Goal: Task Accomplishment & Management: Manage account settings

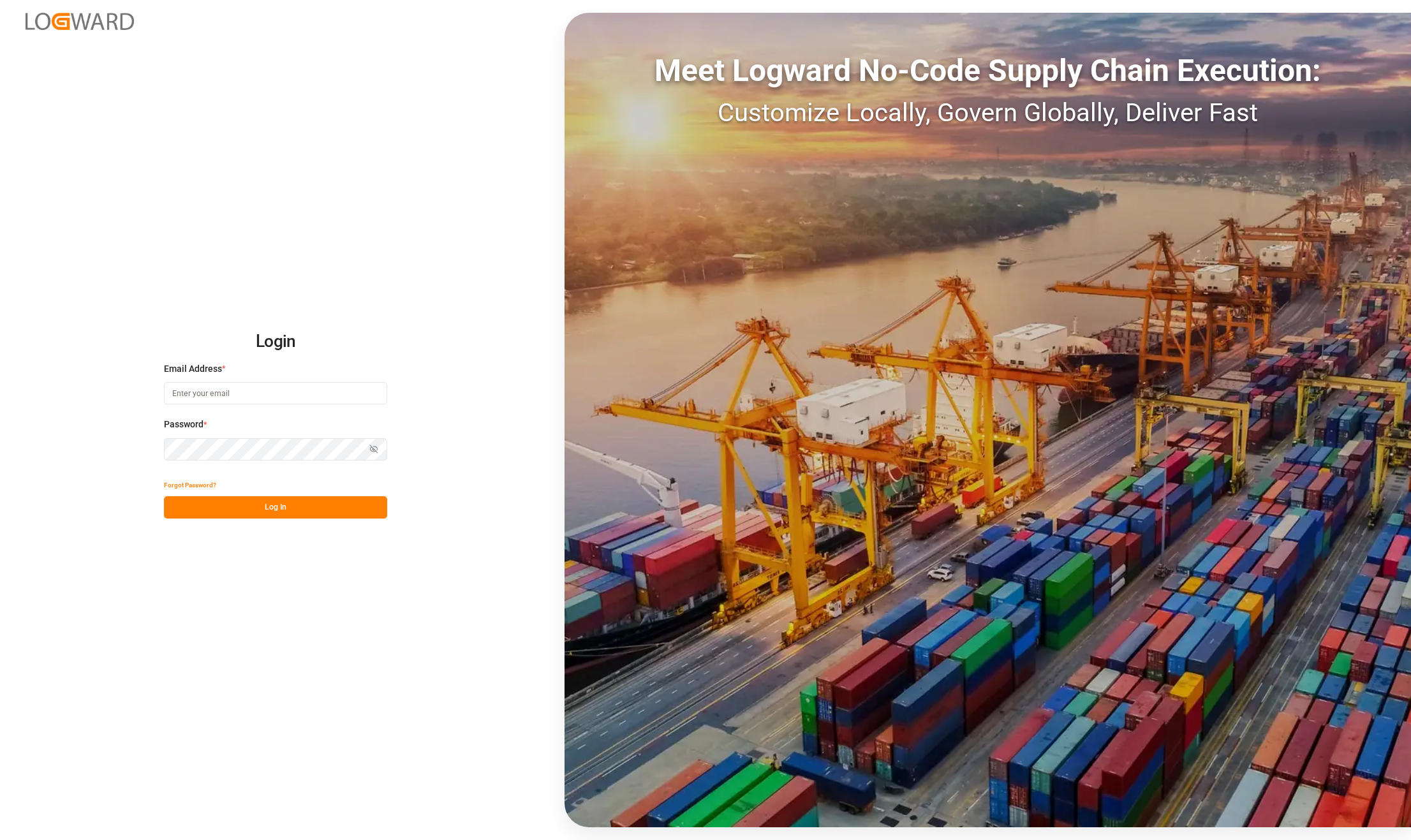
type input "[PERSON_NAME][EMAIL_ADDRESS][PERSON_NAME][DOMAIN_NAME]"
click at [287, 503] on button "Log In" at bounding box center [275, 507] width 223 height 22
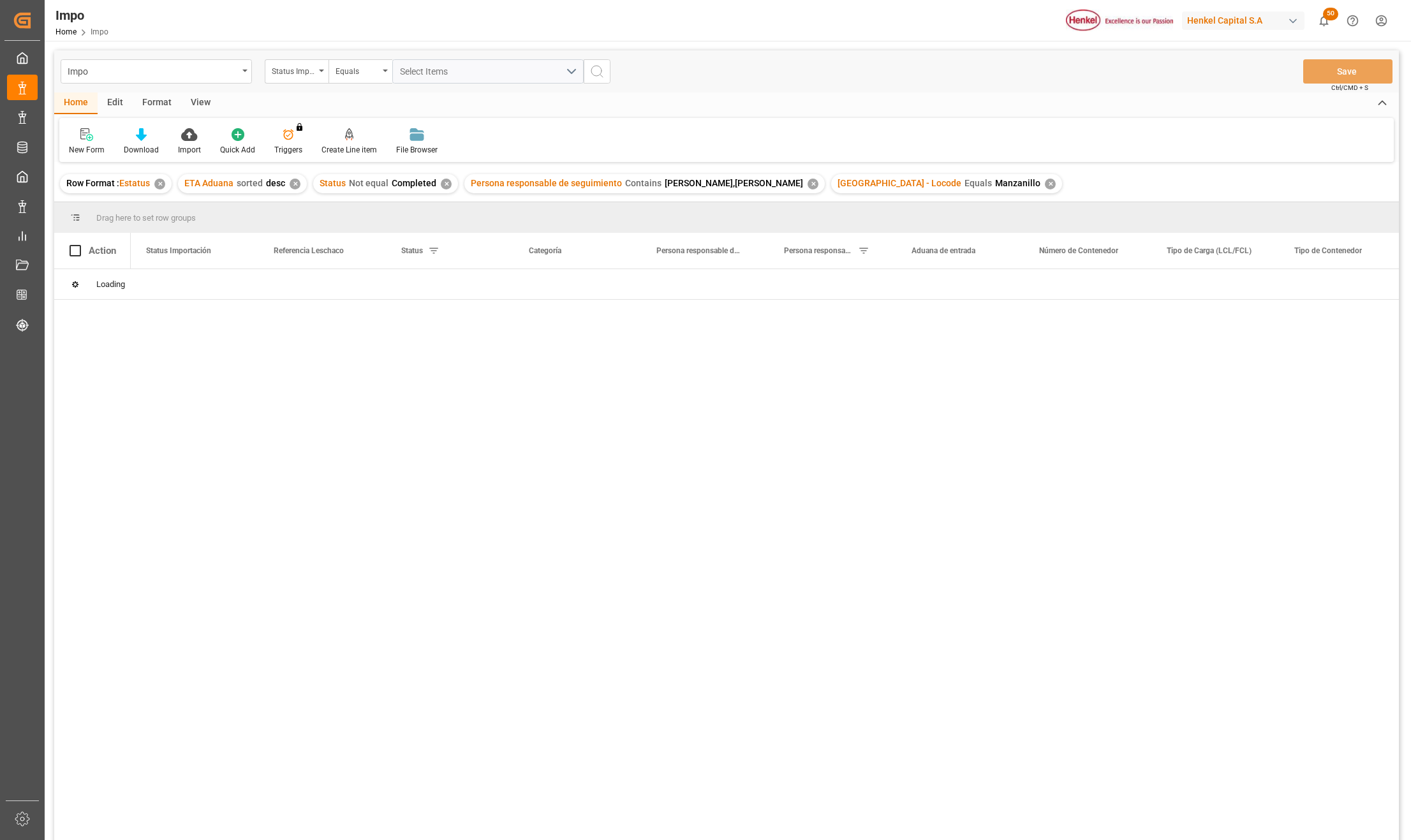
drag, startPoint x: 442, startPoint y: 476, endPoint x: 523, endPoint y: 351, distance: 148.9
click at [442, 476] on div at bounding box center [765, 559] width 1268 height 579
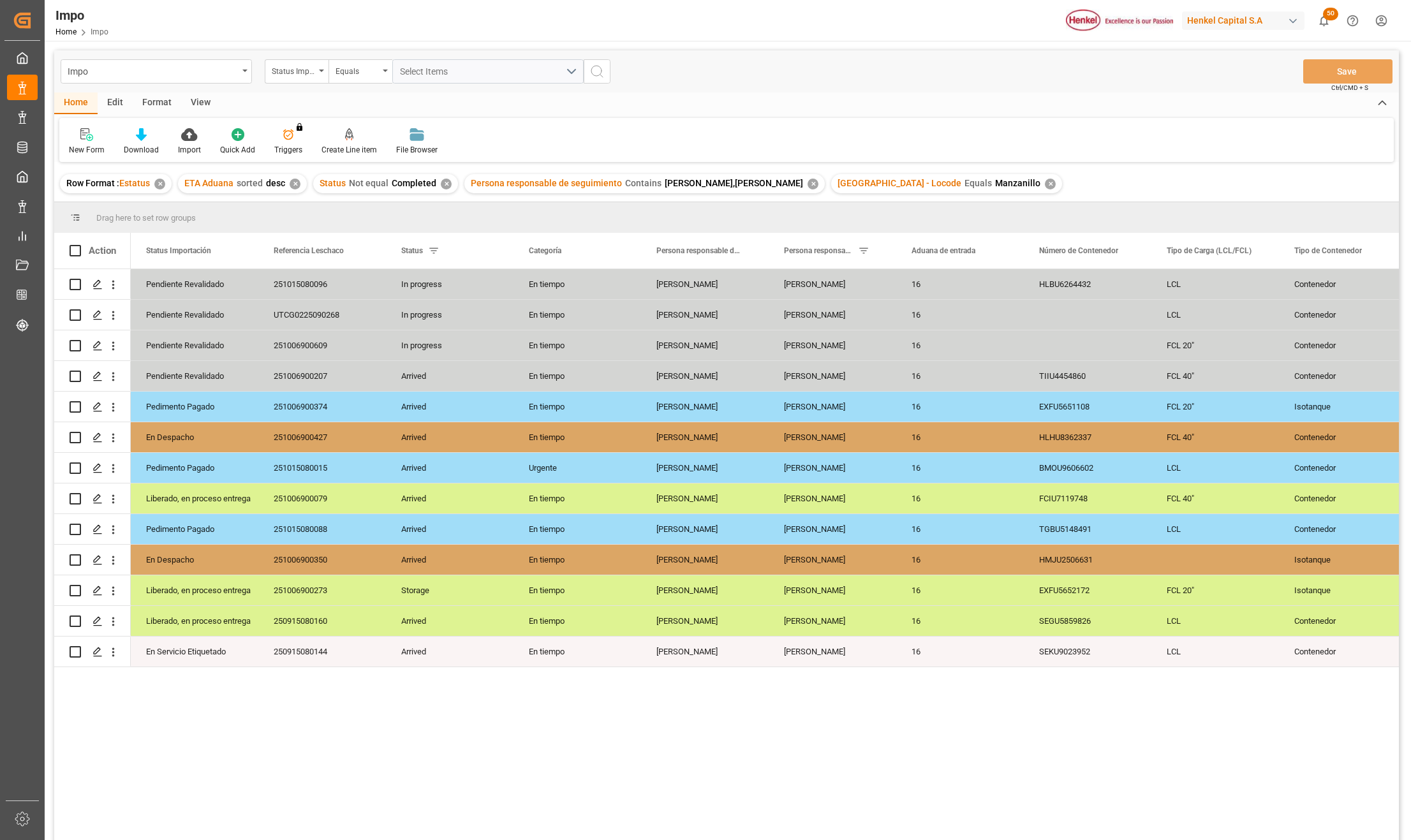
click at [1045, 187] on div "✕" at bounding box center [1050, 184] width 11 height 11
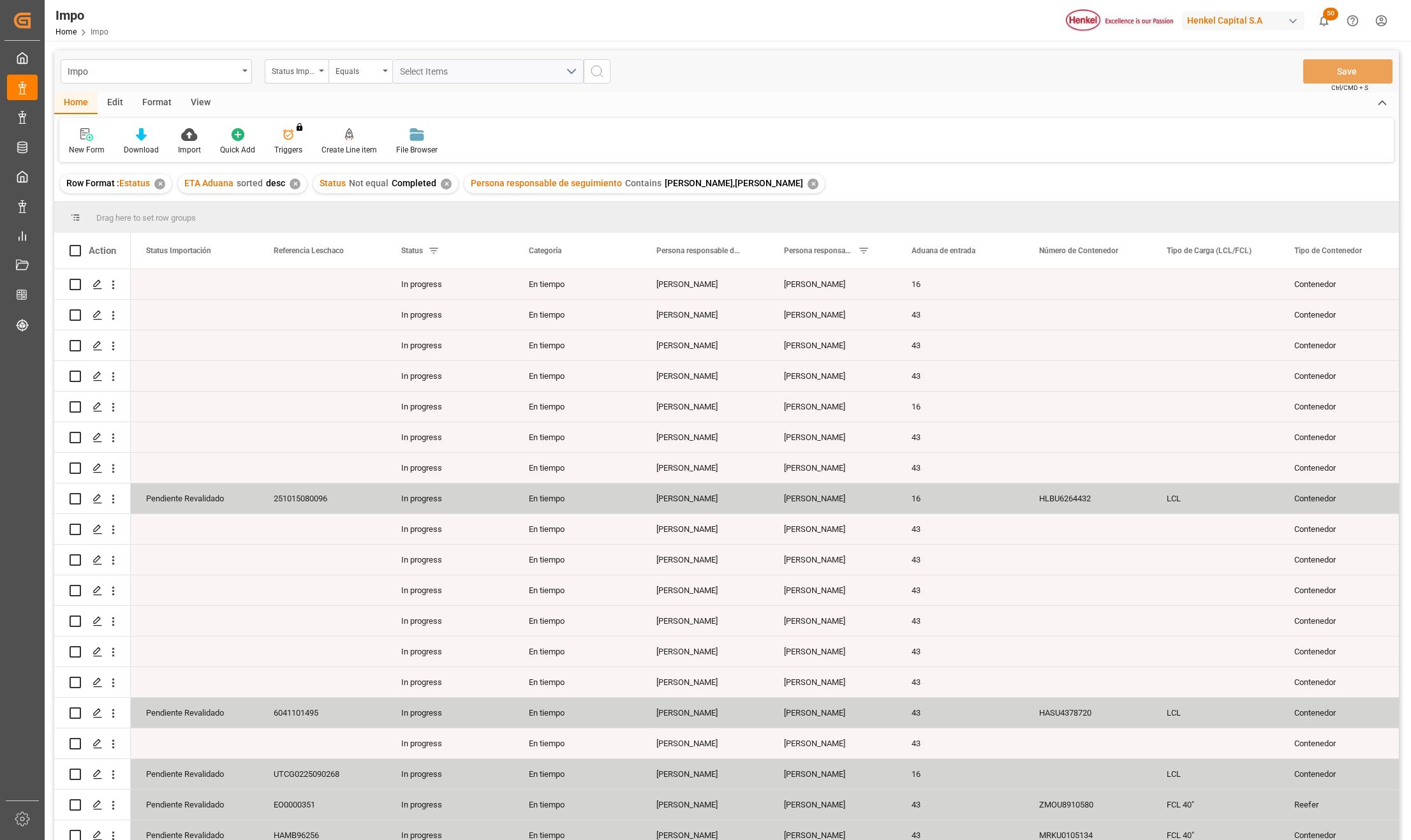
click at [807, 180] on div "✕" at bounding box center [813, 184] width 11 height 11
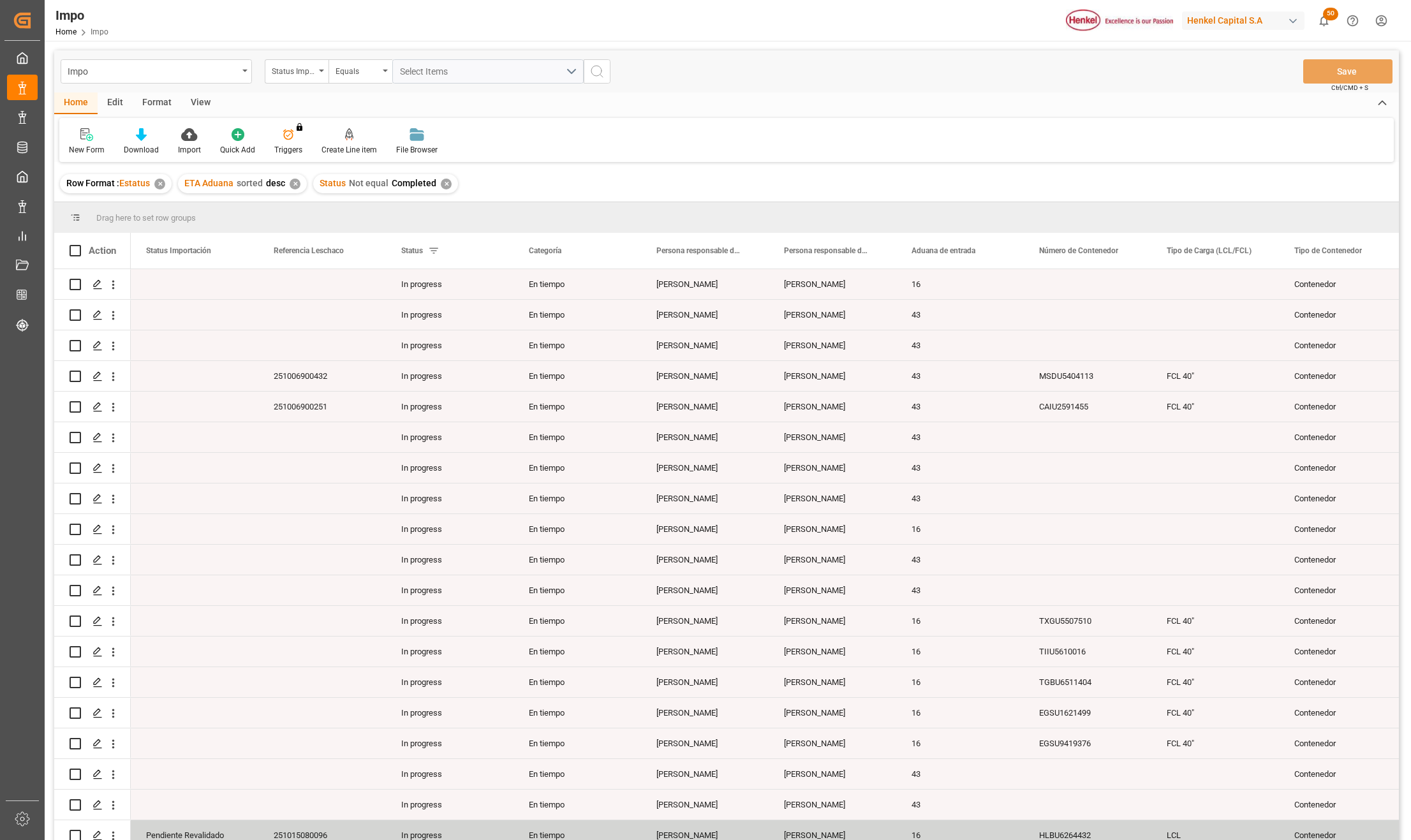
click at [110, 104] on div "Edit" at bounding box center [115, 103] width 35 height 22
click at [303, 139] on icon at bounding box center [312, 134] width 18 height 13
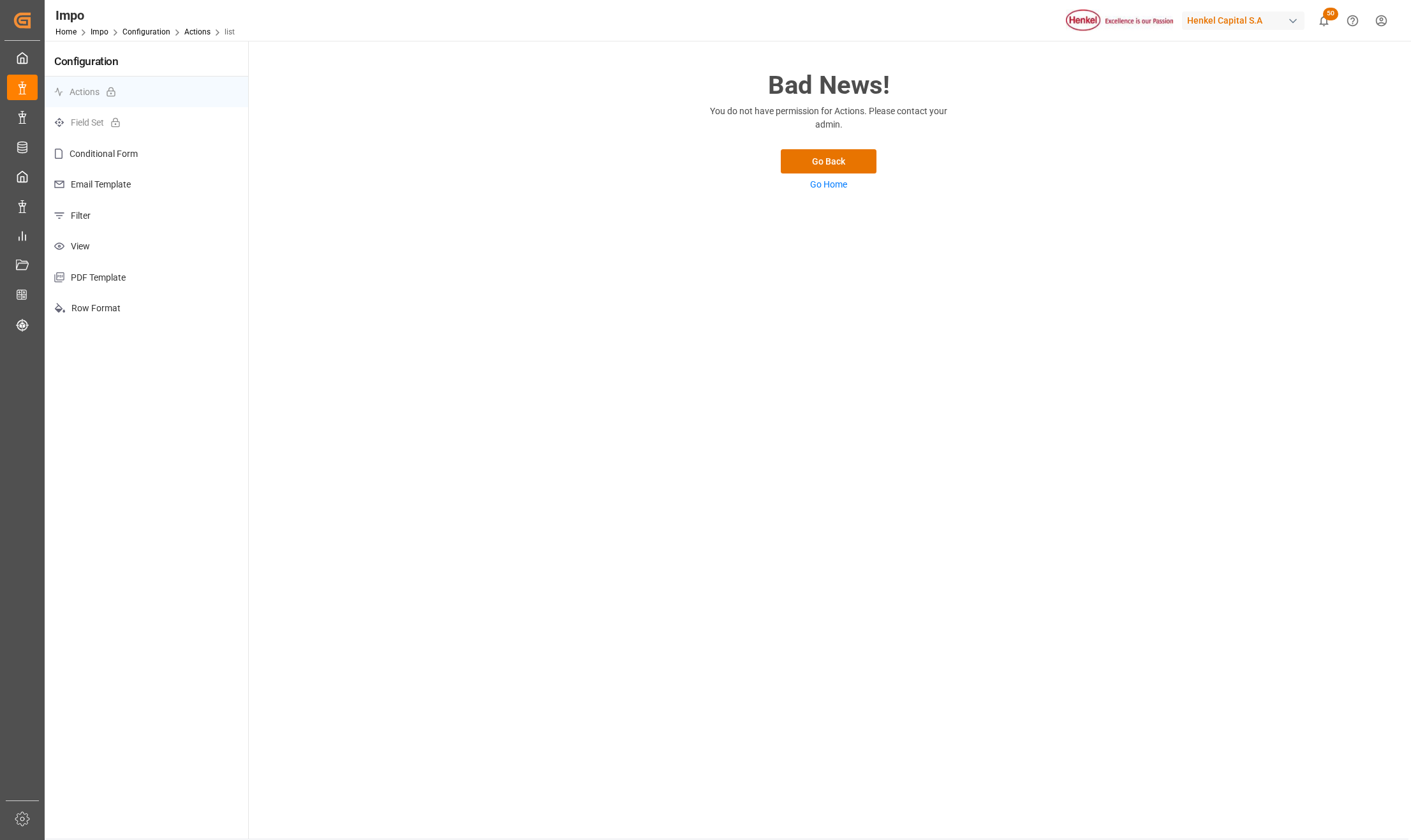
click at [90, 225] on p "Filter" at bounding box center [146, 216] width 204 height 31
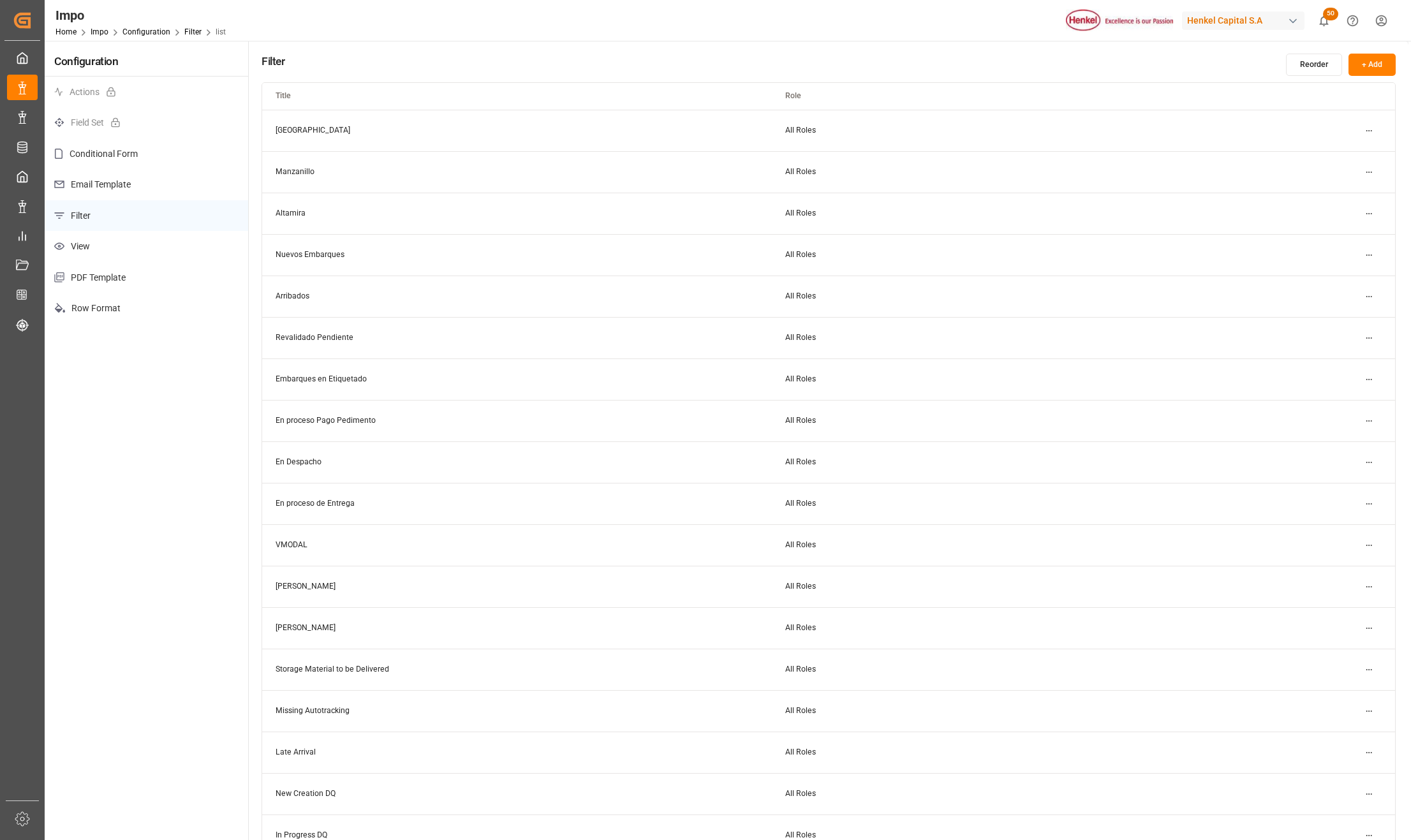
click at [1368, 57] on button "+ Add" at bounding box center [1371, 65] width 47 height 22
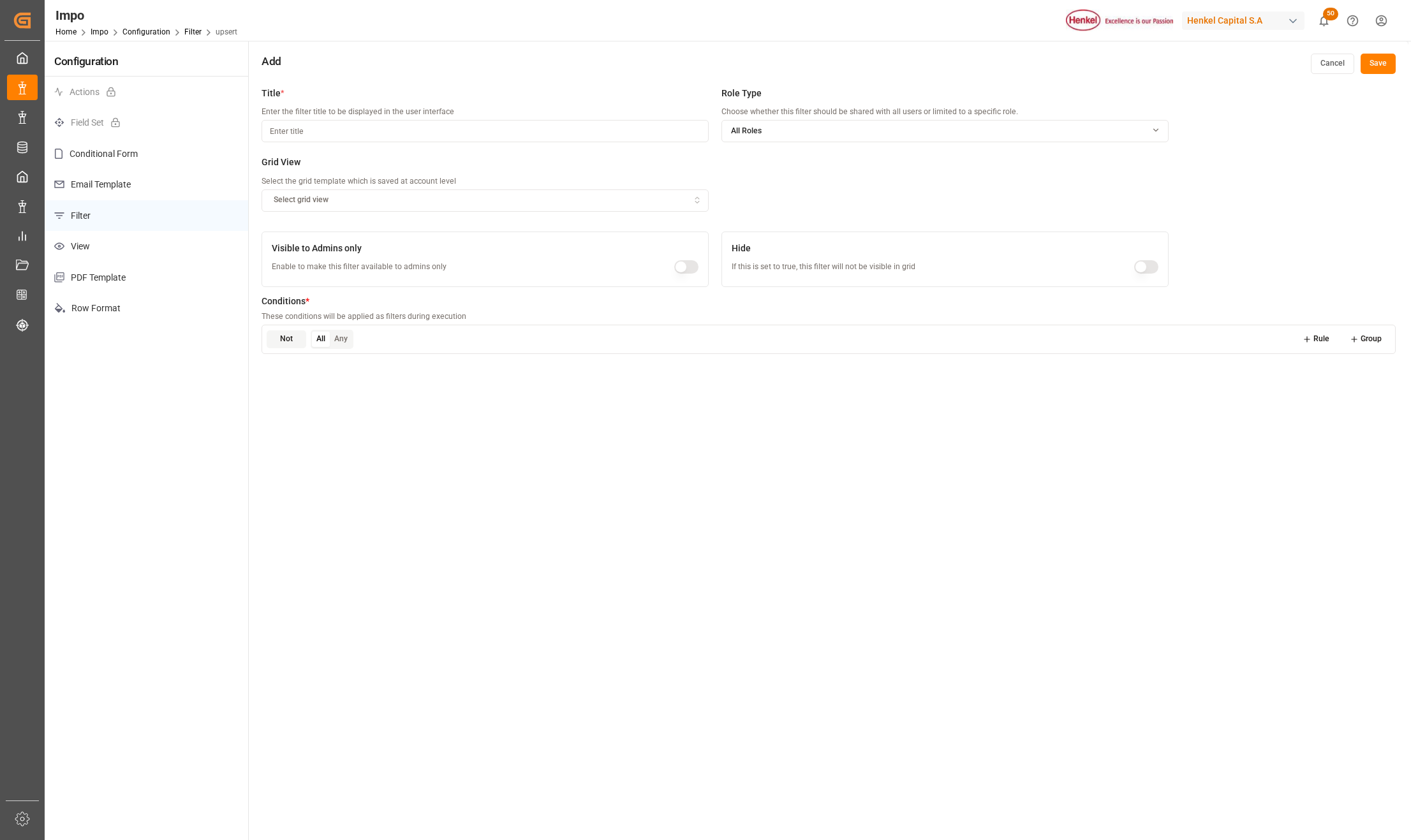
click at [342, 130] on input at bounding box center [485, 131] width 447 height 22
type input "No Conformidad"
click at [372, 195] on div "Select grid view" at bounding box center [486, 200] width 442 height 11
click at [363, 251] on div "Seguimiento Operativo" at bounding box center [342, 249] width 160 height 18
click at [1319, 342] on button "Rule" at bounding box center [1316, 339] width 46 height 18
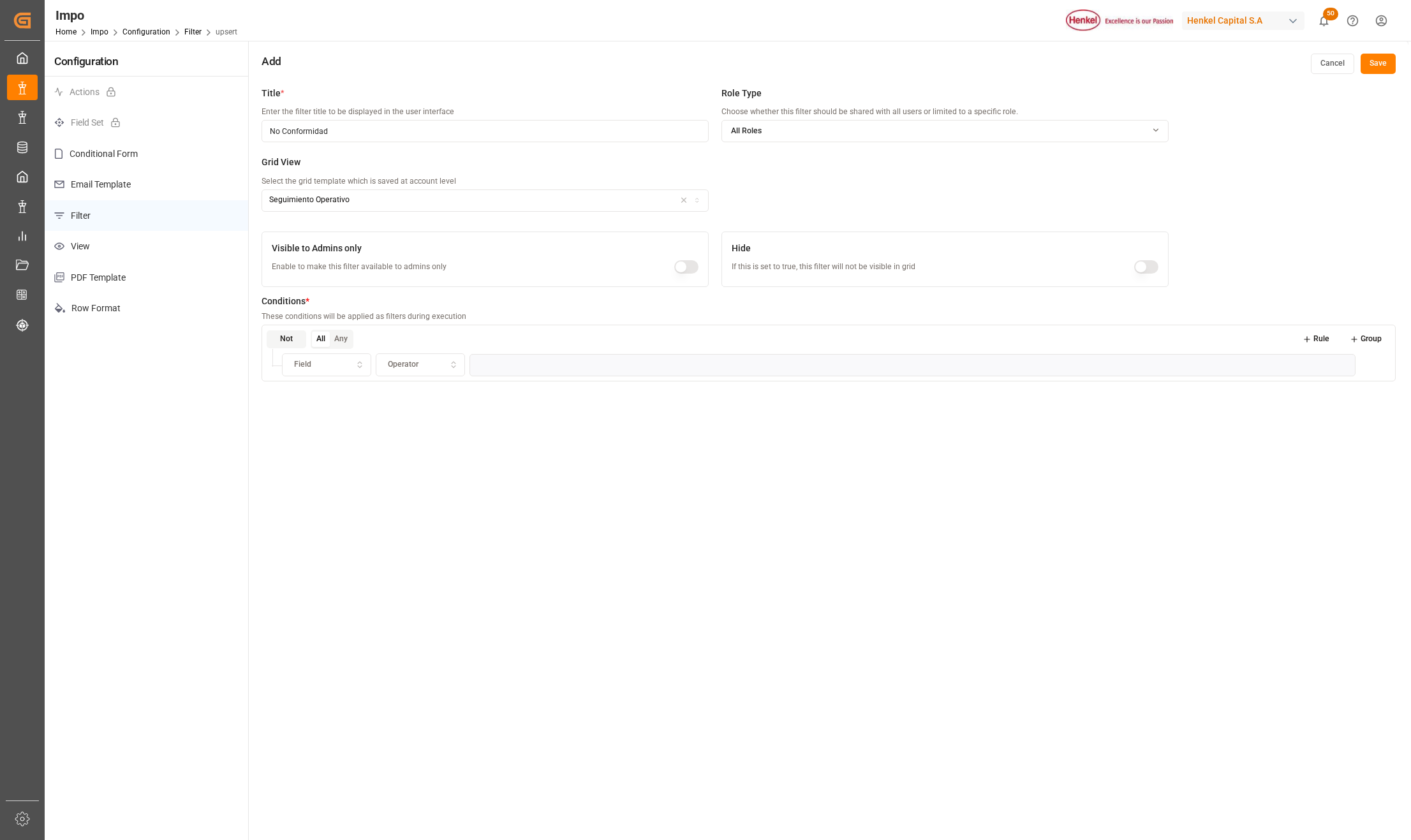
click at [358, 358] on button "Field" at bounding box center [327, 365] width 90 height 23
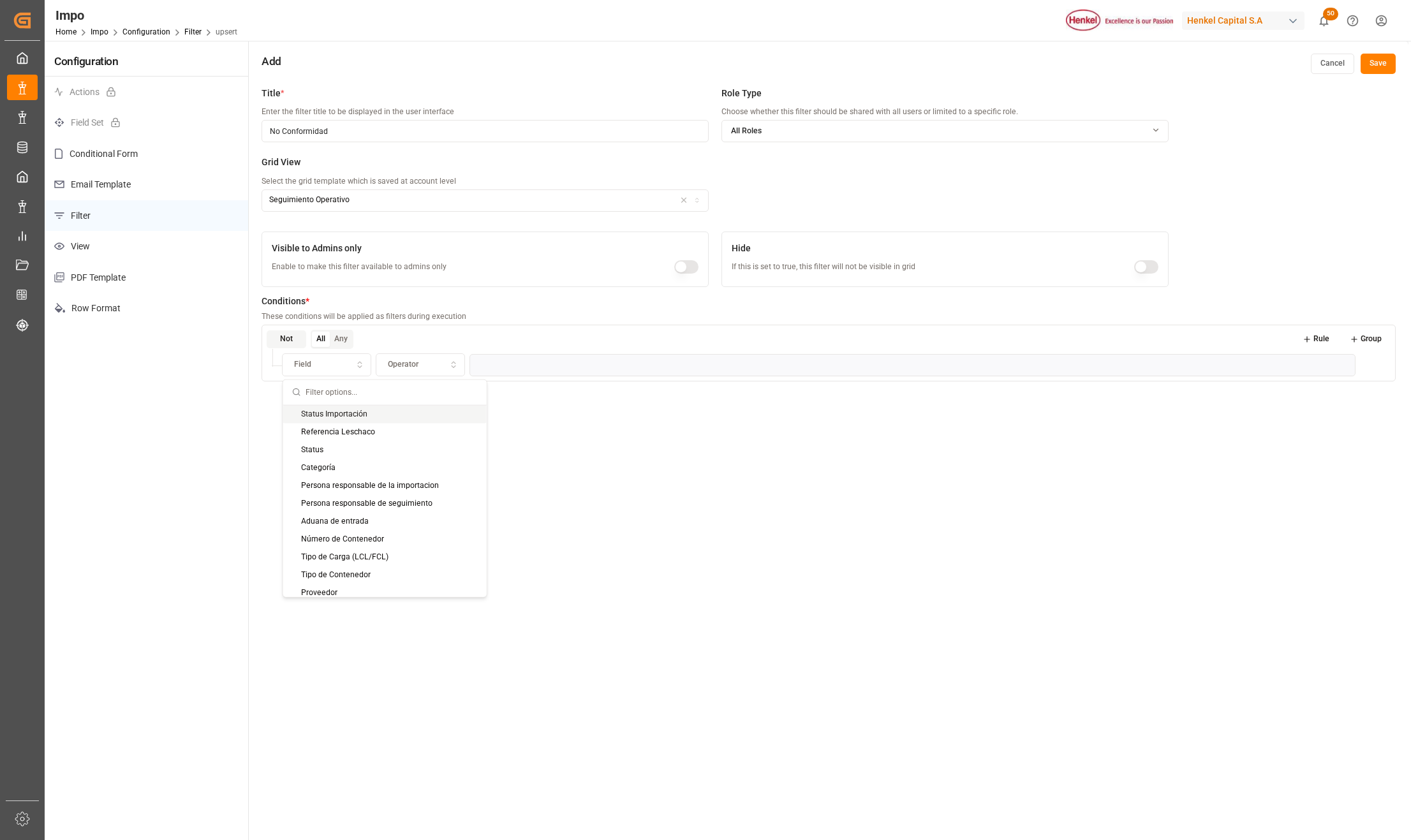
click at [345, 390] on input "text" at bounding box center [392, 392] width 172 height 25
type input "No con"
click at [335, 412] on div "No conformidad" at bounding box center [363, 414] width 160 height 18
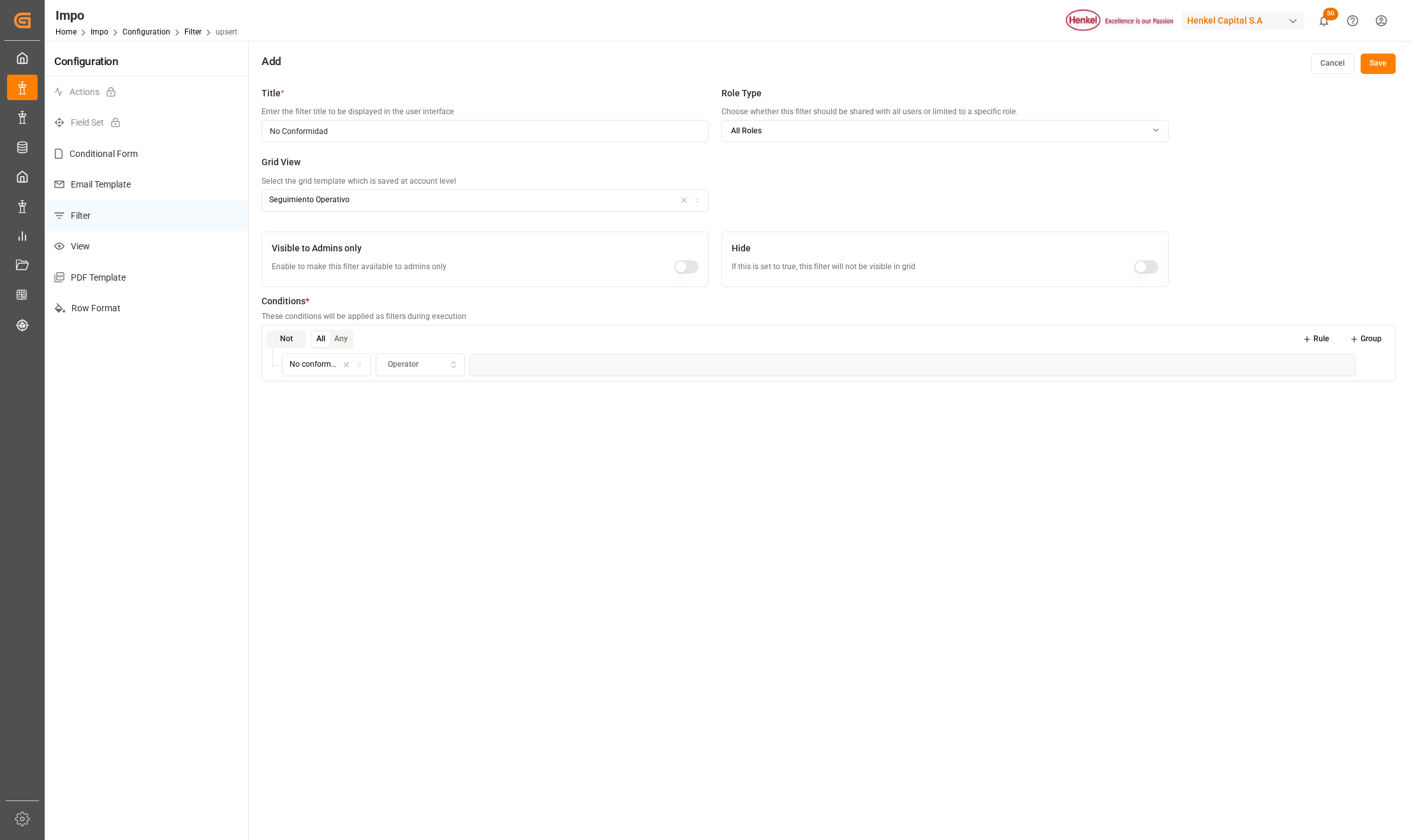
click at [457, 366] on icon "button" at bounding box center [454, 364] width 9 height 11
click at [424, 413] on div "Equals" at bounding box center [456, 414] width 160 height 18
click at [507, 370] on span "String" at bounding box center [500, 364] width 20 height 11
click at [525, 416] on div "Yes" at bounding box center [560, 414] width 160 height 18
click at [620, 466] on div "Title * Enter the filter title to be displayed in the user interface No Conform…" at bounding box center [828, 501] width 1160 height 840
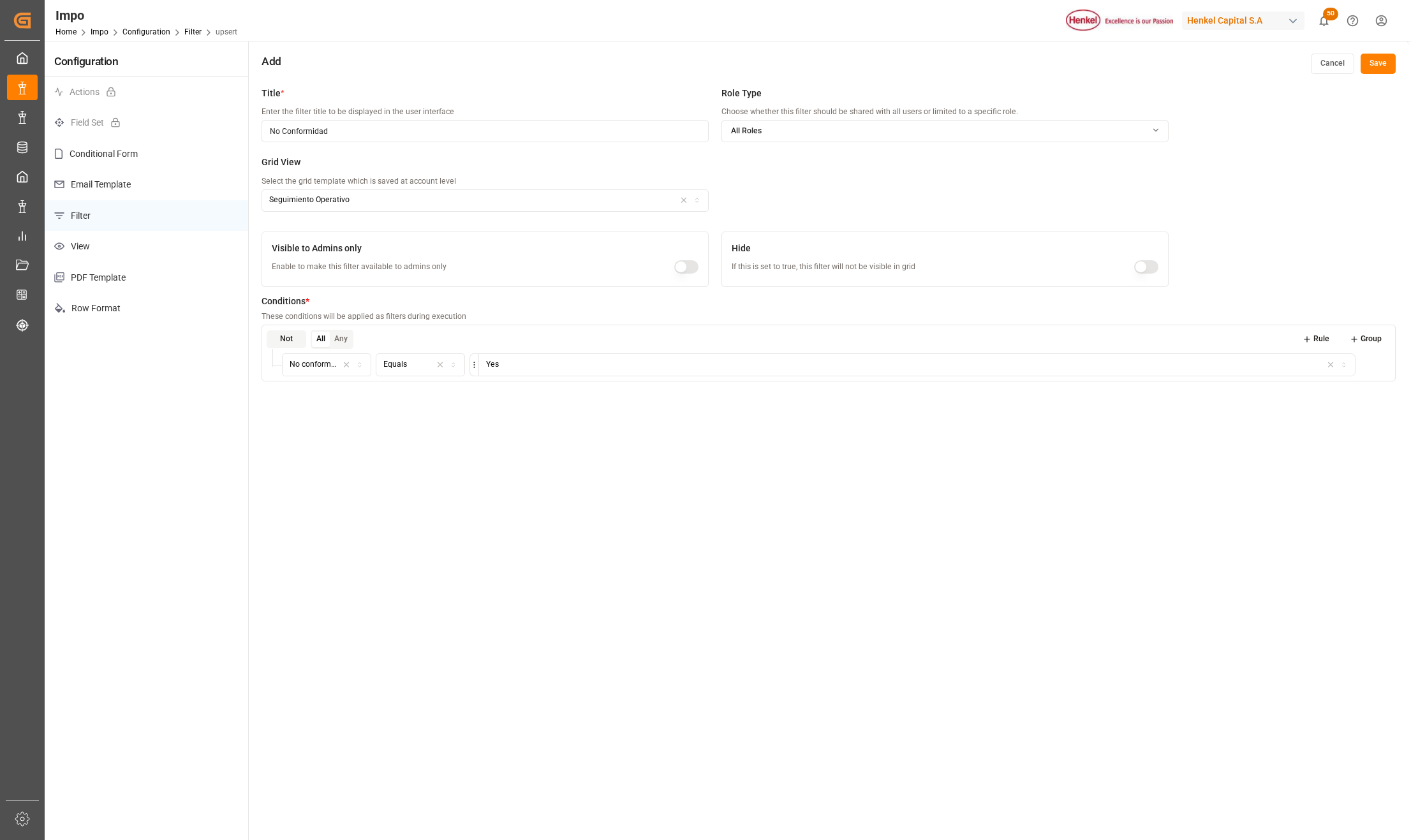
click at [1319, 336] on button "Rule" at bounding box center [1316, 339] width 46 height 18
click at [315, 395] on div "Field" at bounding box center [327, 392] width 84 height 11
type input "Year"
click at [336, 440] on div "Year" at bounding box center [363, 442] width 160 height 18
click at [457, 396] on icon "button" at bounding box center [454, 392] width 9 height 11
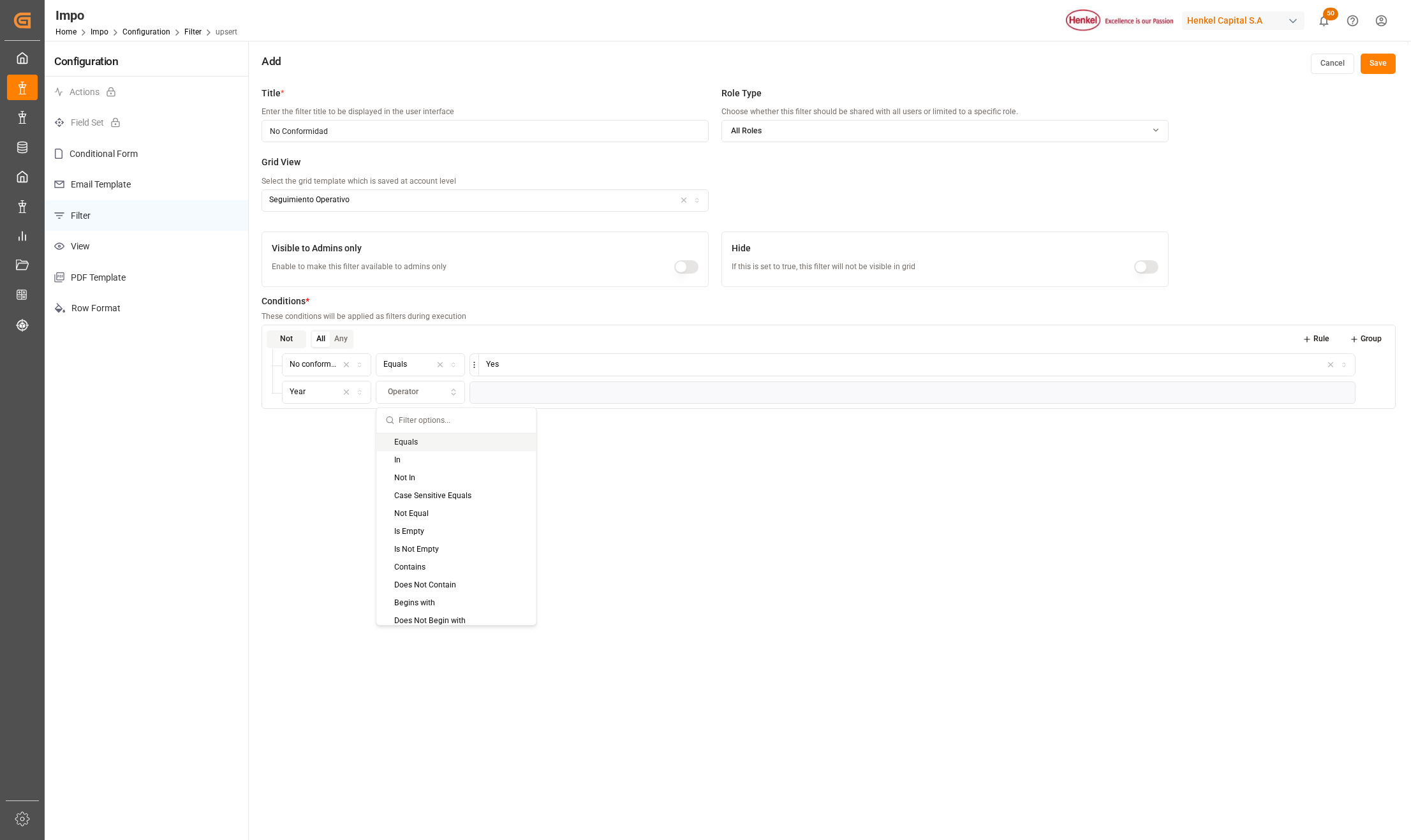
click at [437, 445] on div "Equals" at bounding box center [456, 442] width 160 height 18
click at [486, 395] on input at bounding box center [917, 392] width 877 height 23
type input "2025"
click at [1054, 570] on div "Title * Enter the filter title to be displayed in the user interface No Conform…" at bounding box center [828, 501] width 1160 height 840
click at [1371, 72] on button "Save" at bounding box center [1378, 63] width 35 height 20
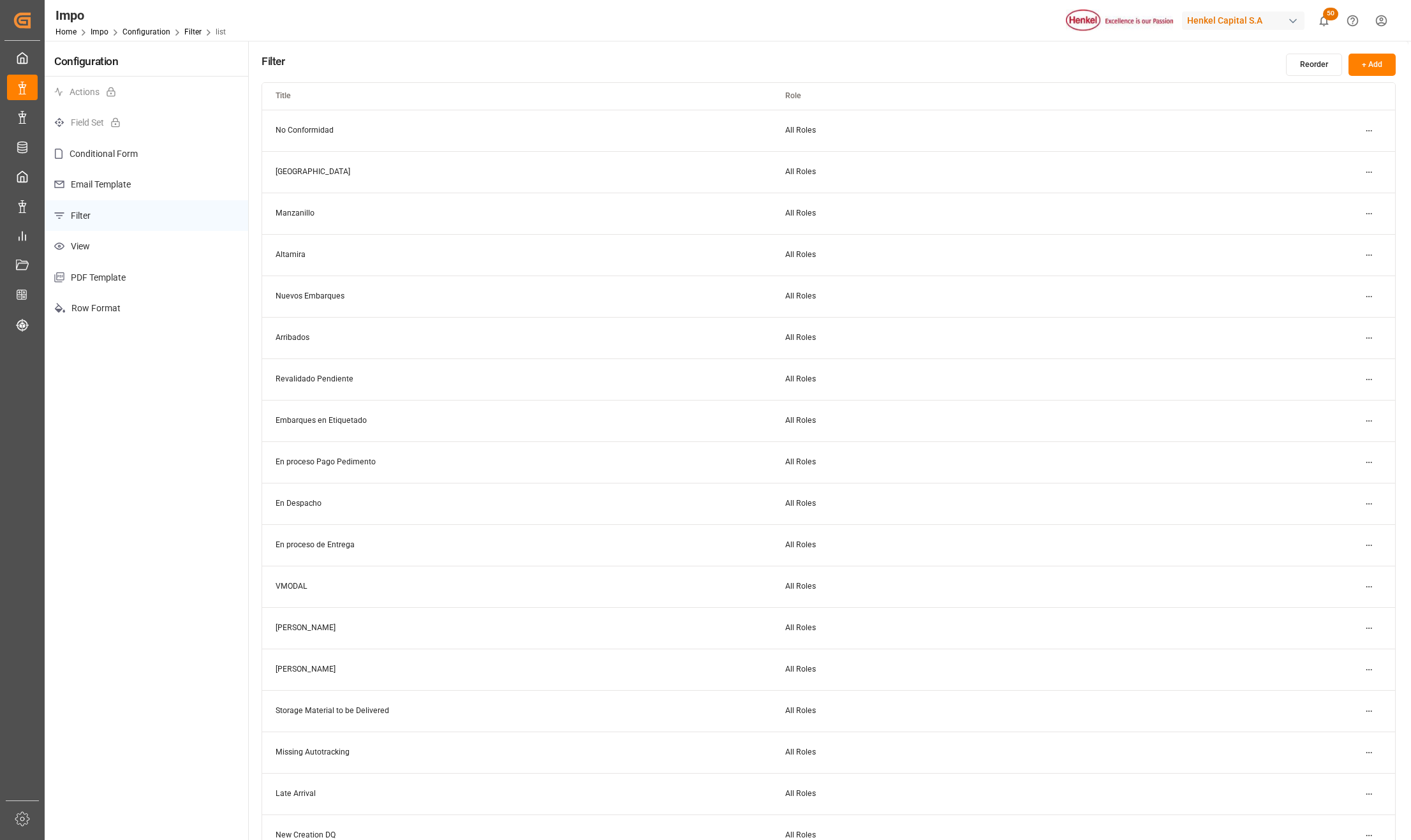
click at [1330, 59] on button "Reorder" at bounding box center [1314, 65] width 56 height 22
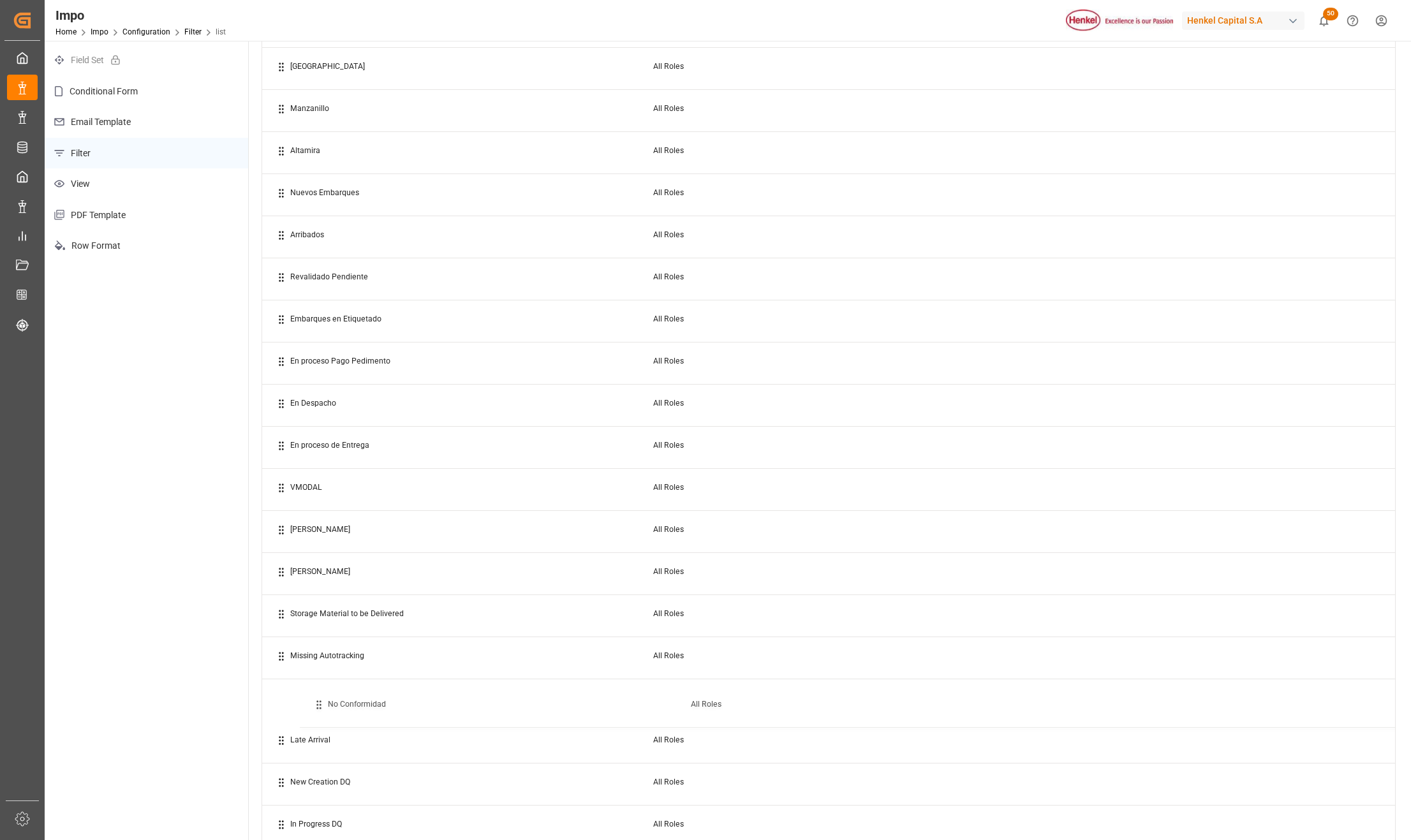
scroll to position [68, 0]
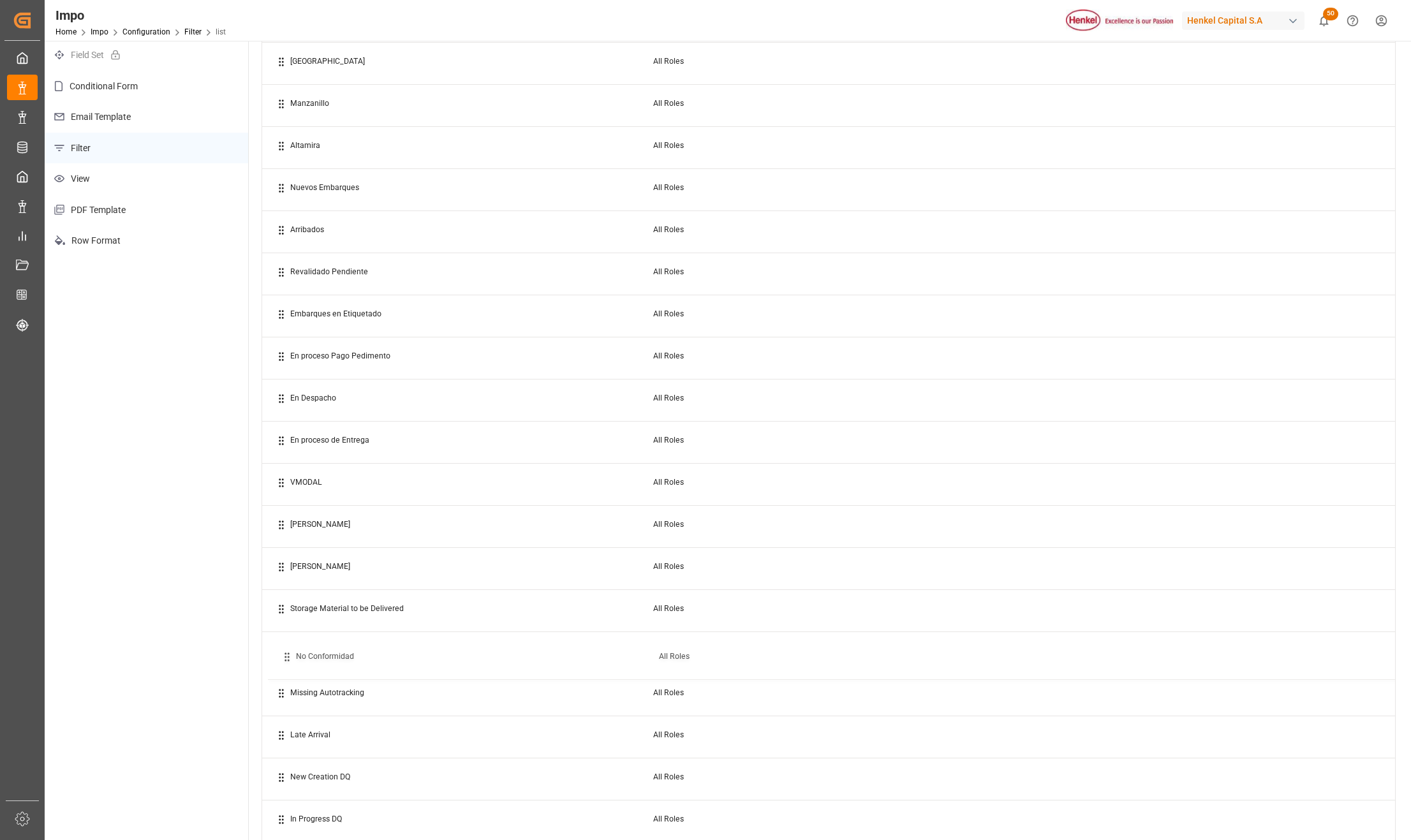
drag, startPoint x: 274, startPoint y: 128, endPoint x: 279, endPoint y: 654, distance: 526.0
click at [115, 146] on p "Filter" at bounding box center [146, 148] width 204 height 31
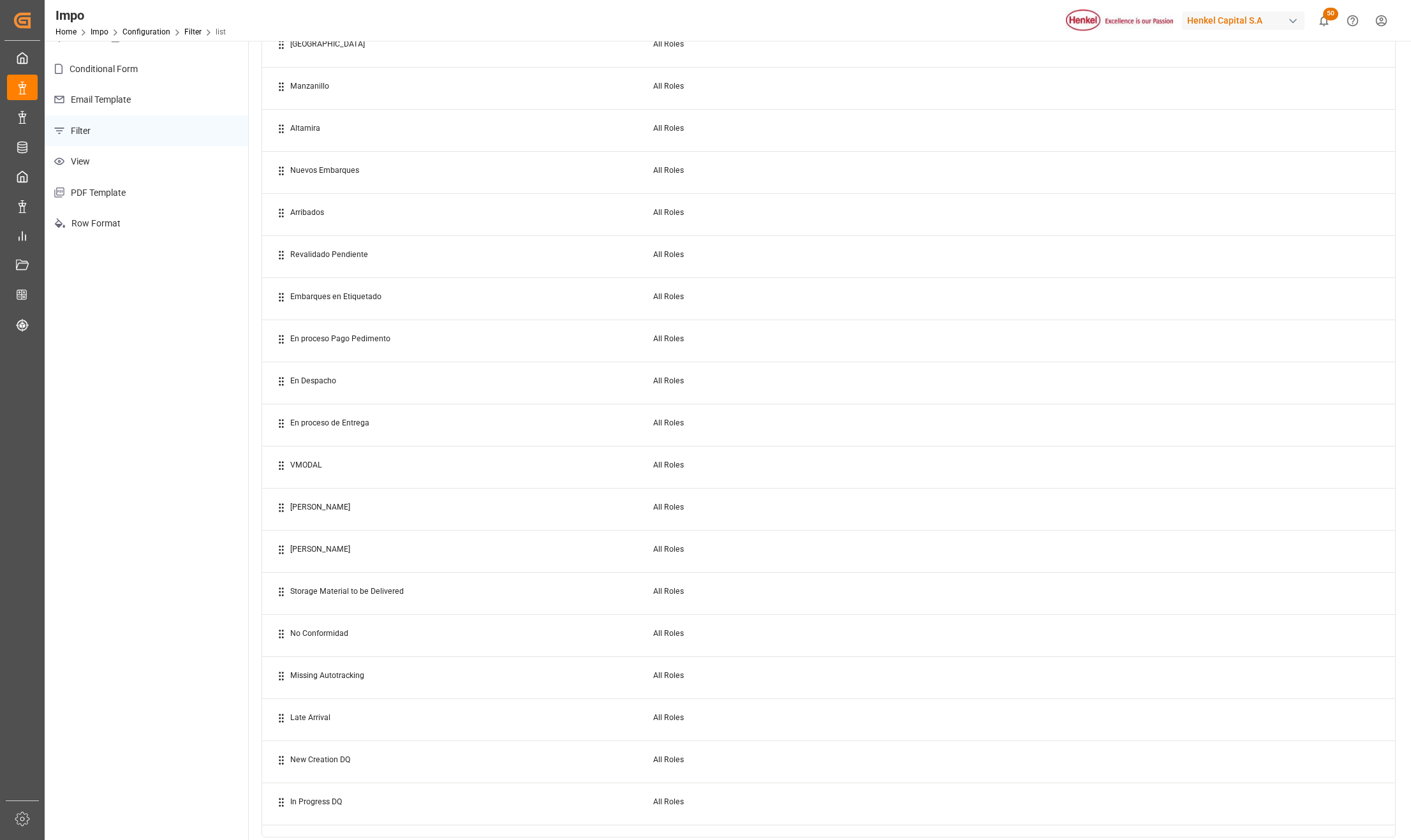
click at [207, 374] on div "Configuration Actions Field Set Conditional Form Email Template Filter View PDF…" at bounding box center [147, 406] width 204 height 900
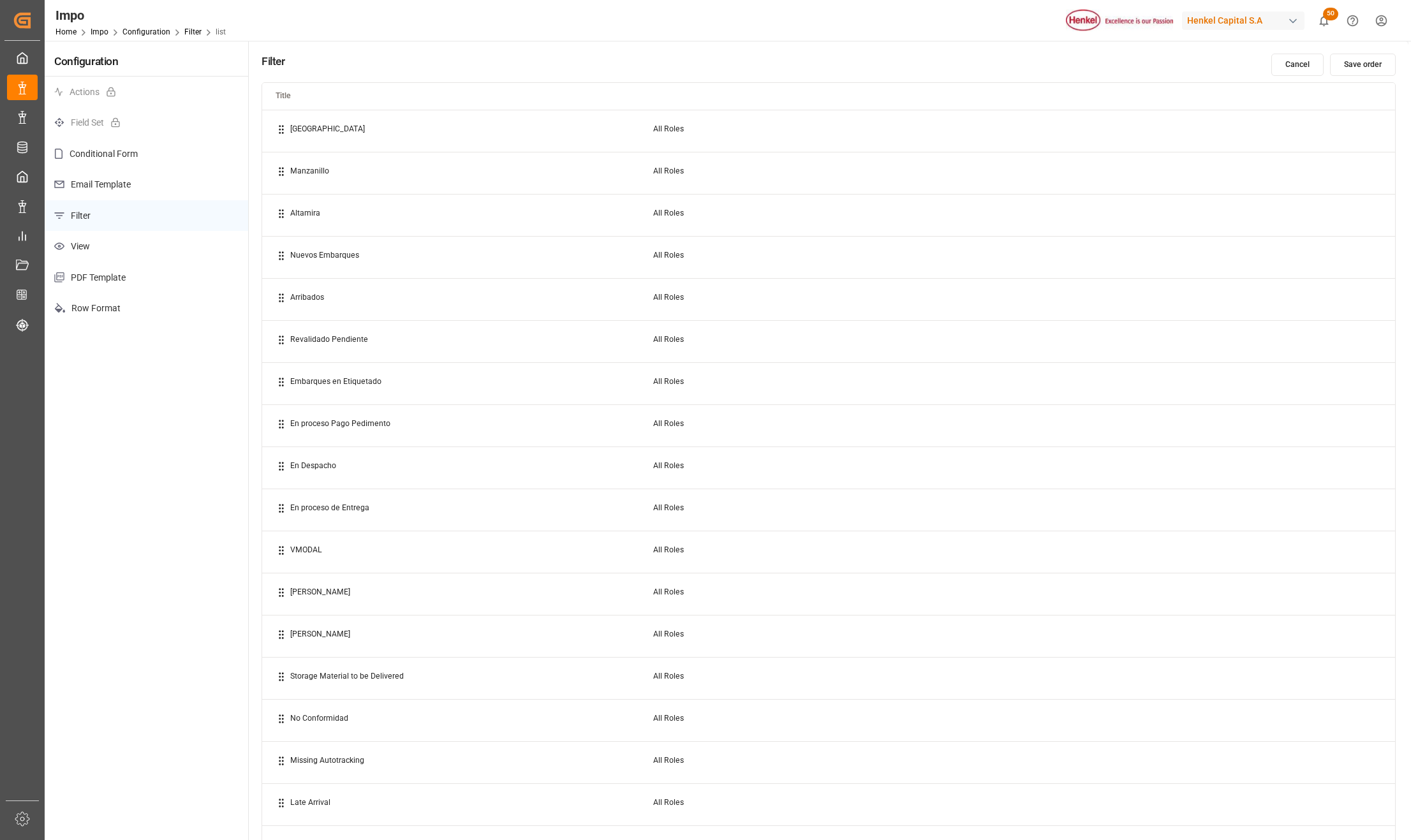
click at [1359, 64] on button "Save order" at bounding box center [1363, 65] width 66 height 22
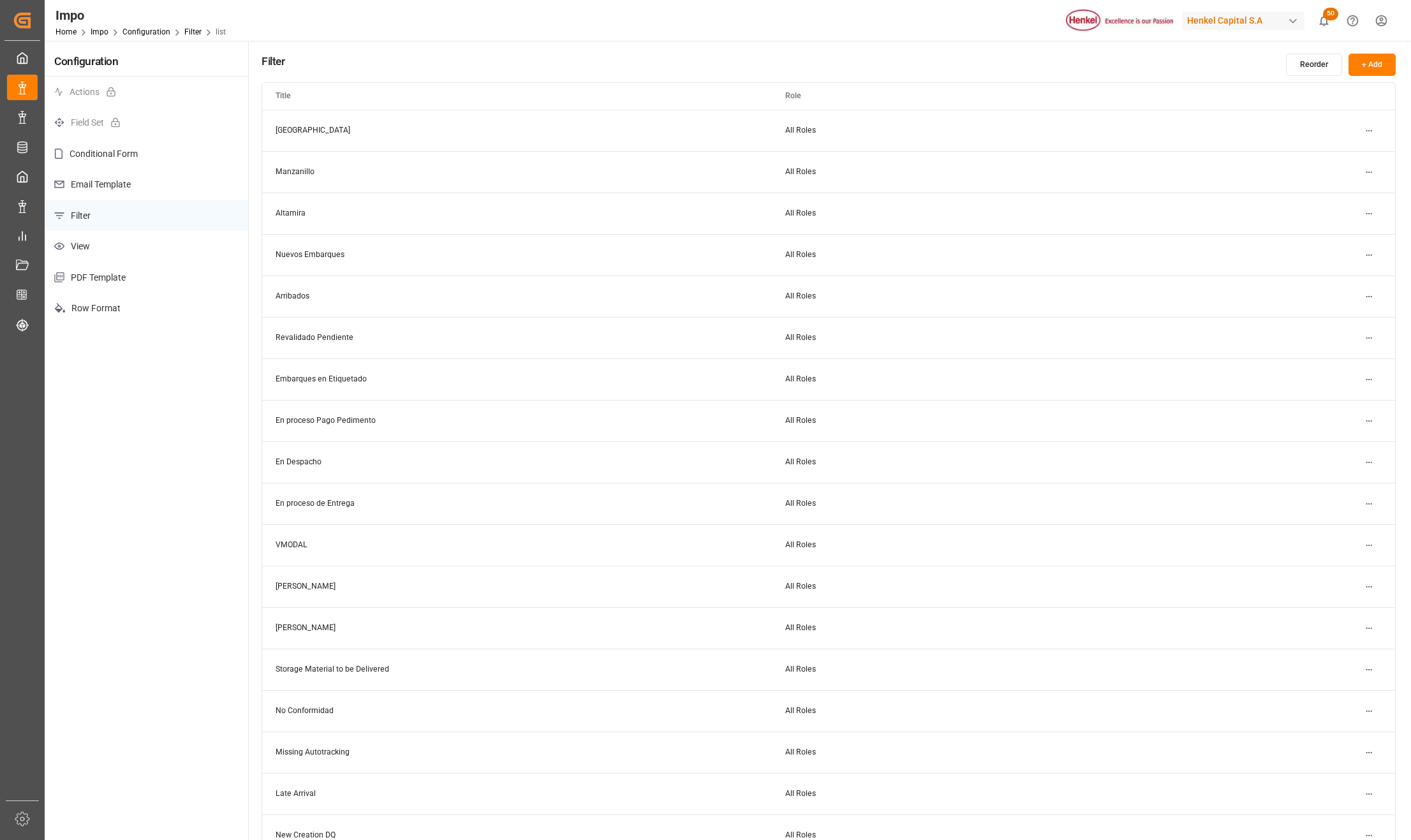
click at [1370, 69] on button "+ Add" at bounding box center [1371, 65] width 47 height 22
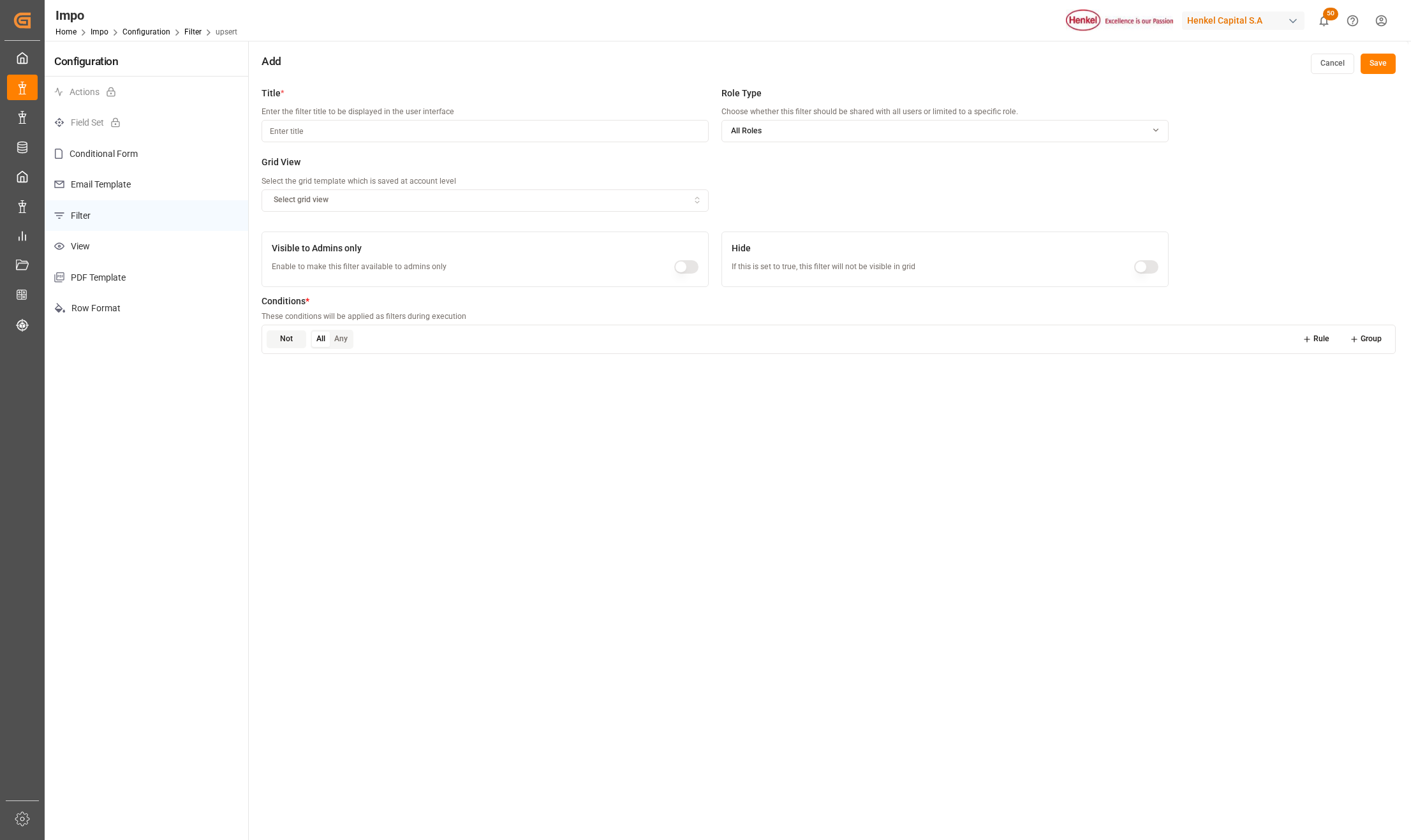
click at [393, 137] on input at bounding box center [485, 131] width 447 height 22
type input "d"
type input "[PERSON_NAME] Mercancia"
click at [354, 199] on div "Select grid view" at bounding box center [486, 200] width 442 height 11
click at [97, 31] on link "Impo" at bounding box center [99, 32] width 18 height 9
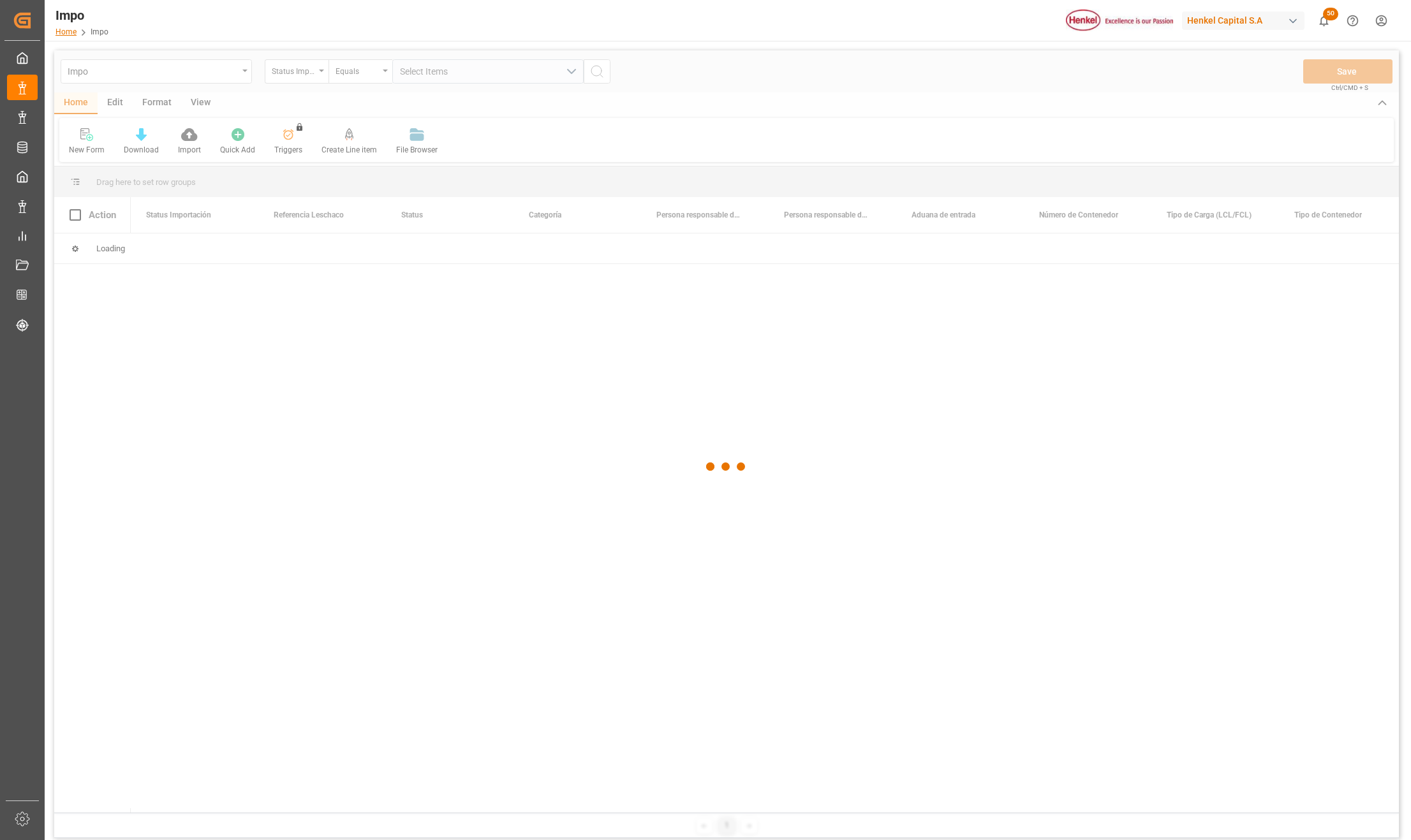
click at [67, 33] on link "Home" at bounding box center [66, 32] width 21 height 9
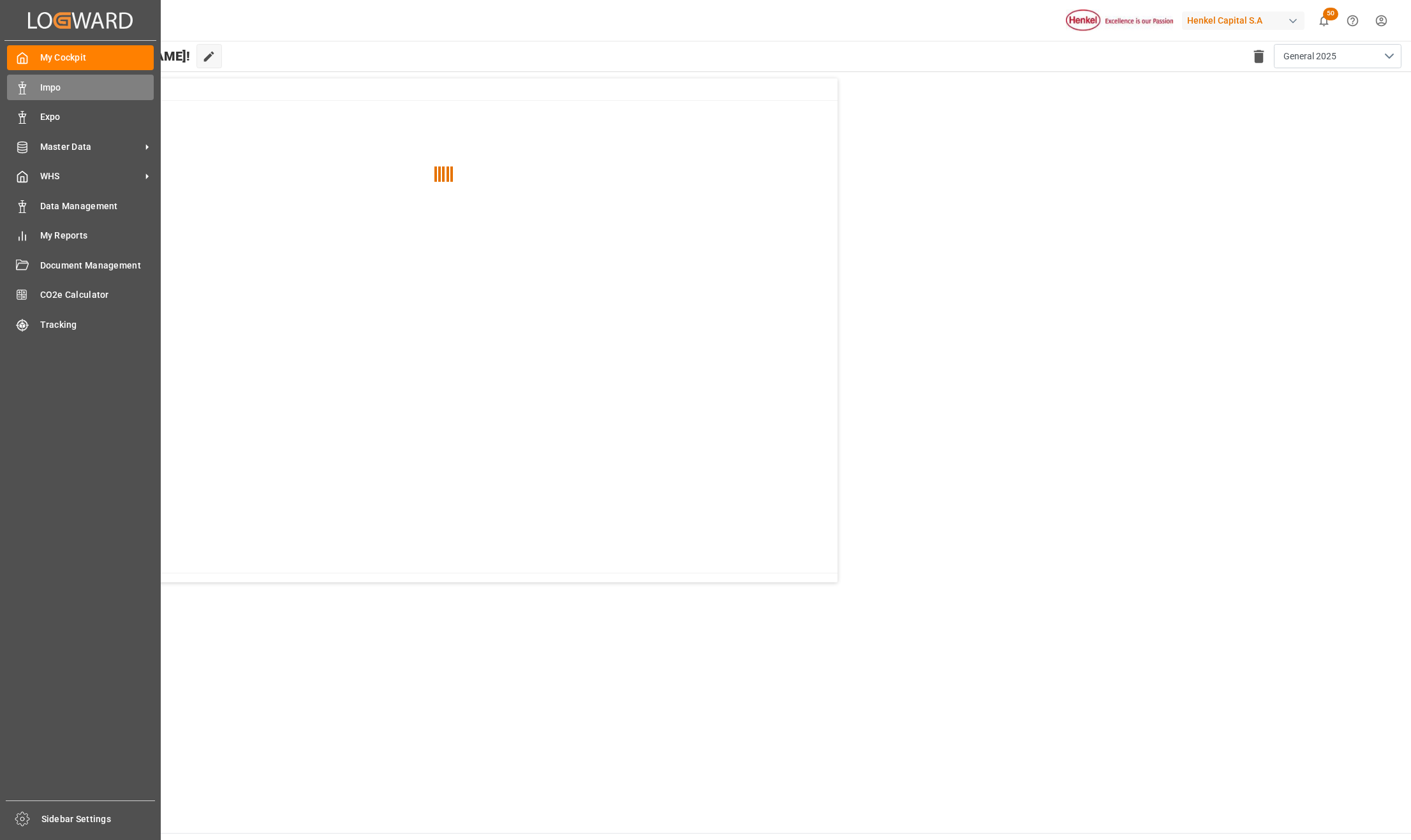
click at [46, 84] on span "Impo" at bounding box center [97, 88] width 114 height 13
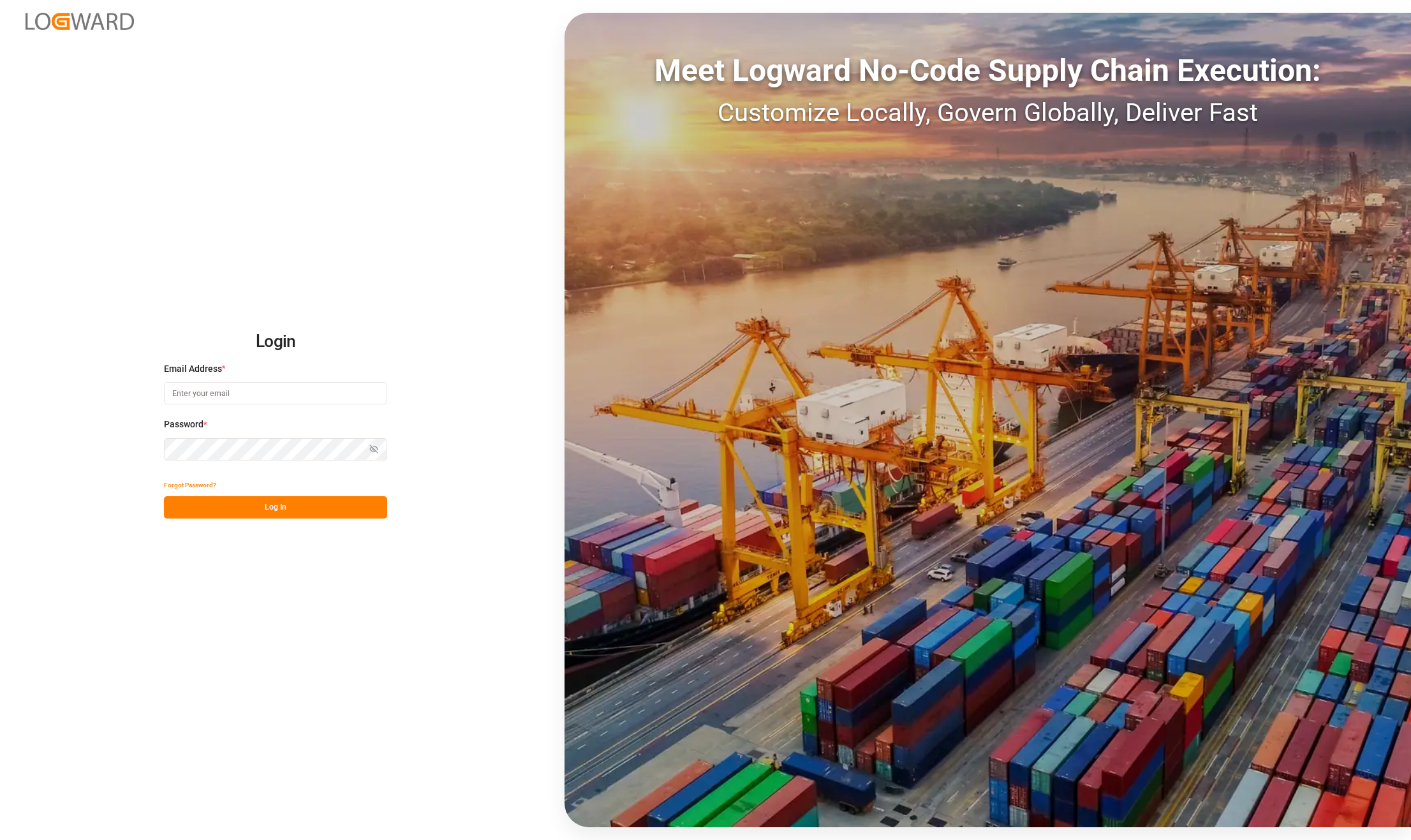
type input "[PERSON_NAME][EMAIL_ADDRESS][PERSON_NAME][DOMAIN_NAME]"
click at [312, 507] on button "Log In" at bounding box center [275, 507] width 223 height 22
